Goal: Task Accomplishment & Management: Manage account settings

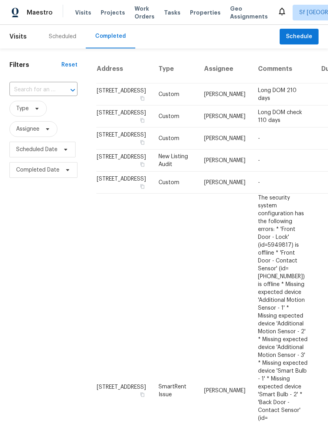
click at [63, 43] on div "Scheduled" at bounding box center [62, 37] width 46 height 24
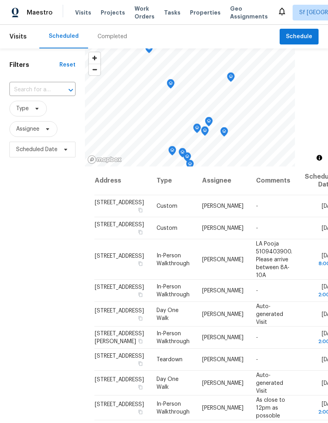
click at [63, 368] on div "Filters Reset ​ Type Assignee Scheduled Date" at bounding box center [42, 276] width 85 height 457
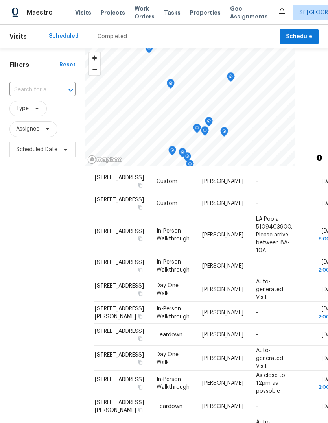
scroll to position [63, 0]
click at [46, 355] on div "Filters Reset ​ Type Assignee Scheduled Date" at bounding box center [42, 276] width 85 height 457
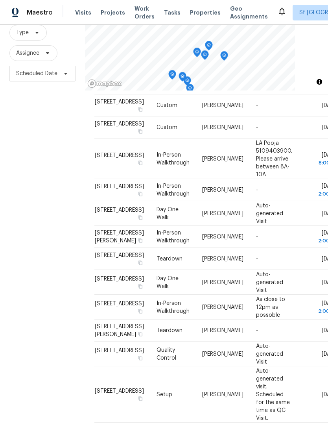
scroll to position [30, 0]
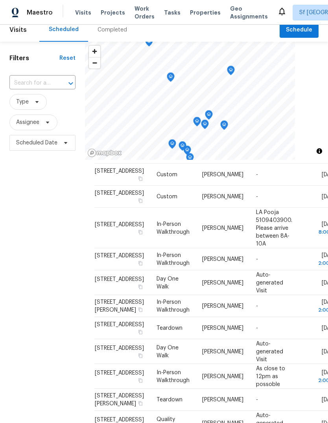
scroll to position [9, 0]
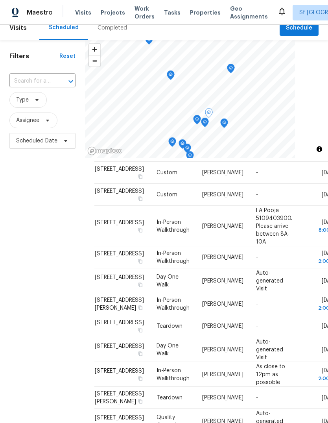
click at [0, 0] on icon at bounding box center [0, 0] width 0 height 0
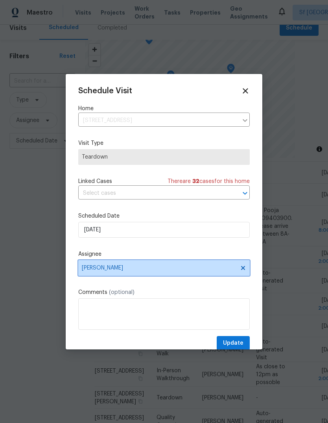
click at [112, 271] on span "[PERSON_NAME]" at bounding box center [159, 268] width 154 height 6
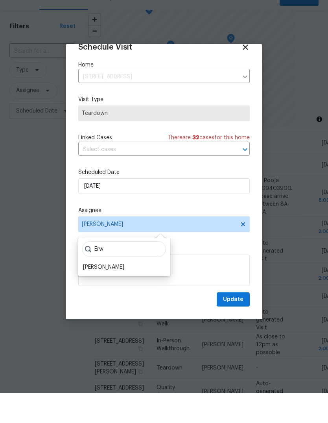
scroll to position [15, 0]
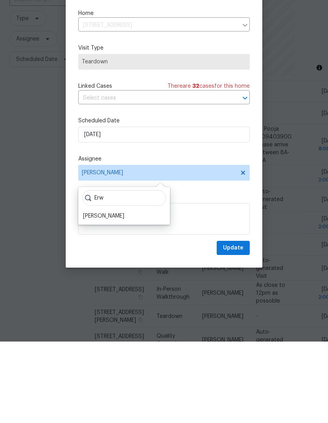
type input "Erw"
click at [103, 294] on div "[PERSON_NAME]" at bounding box center [103, 298] width 41 height 8
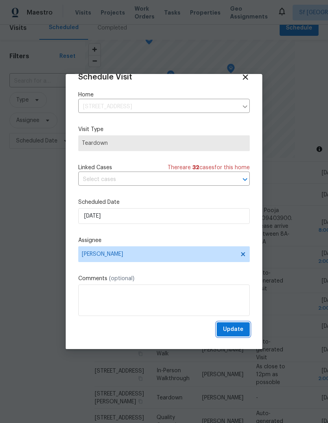
click at [243, 332] on span "Update" at bounding box center [233, 330] width 20 height 10
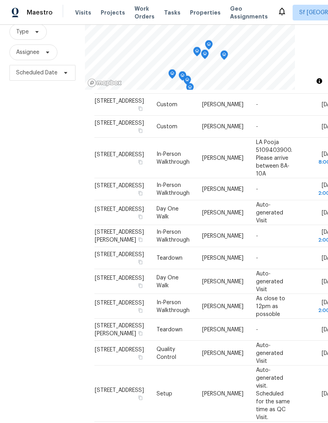
scroll to position [76, 0]
